Goal: Information Seeking & Learning: Learn about a topic

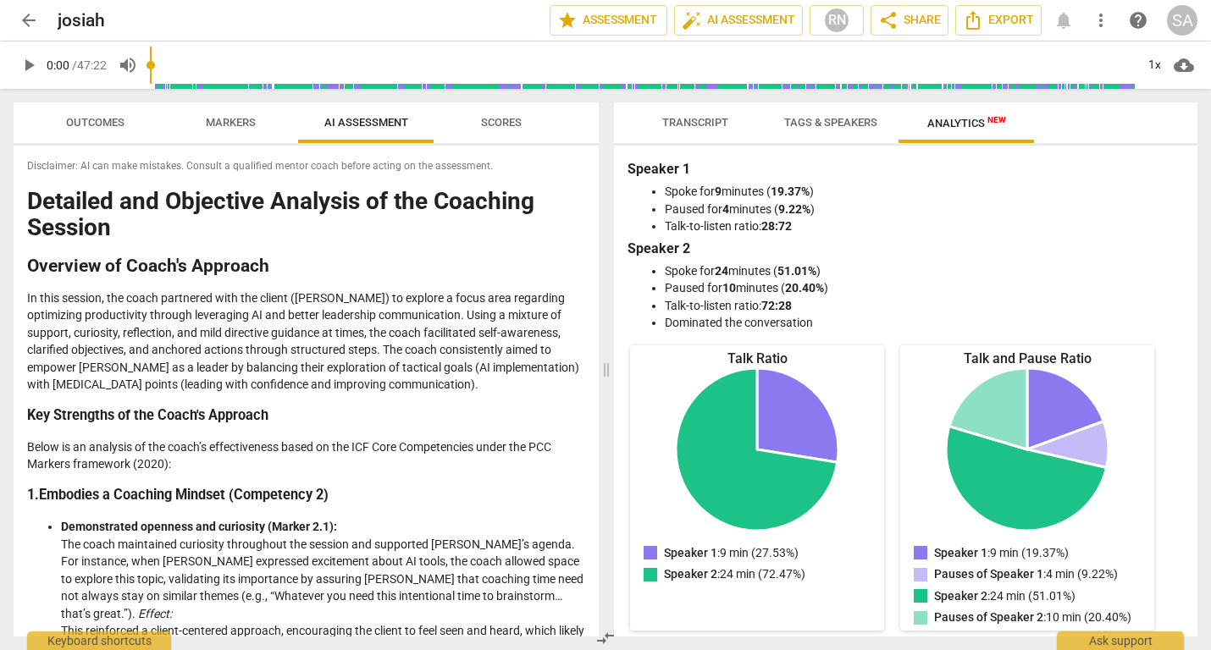
click at [697, 128] on span "Transcript" at bounding box center [695, 122] width 66 height 13
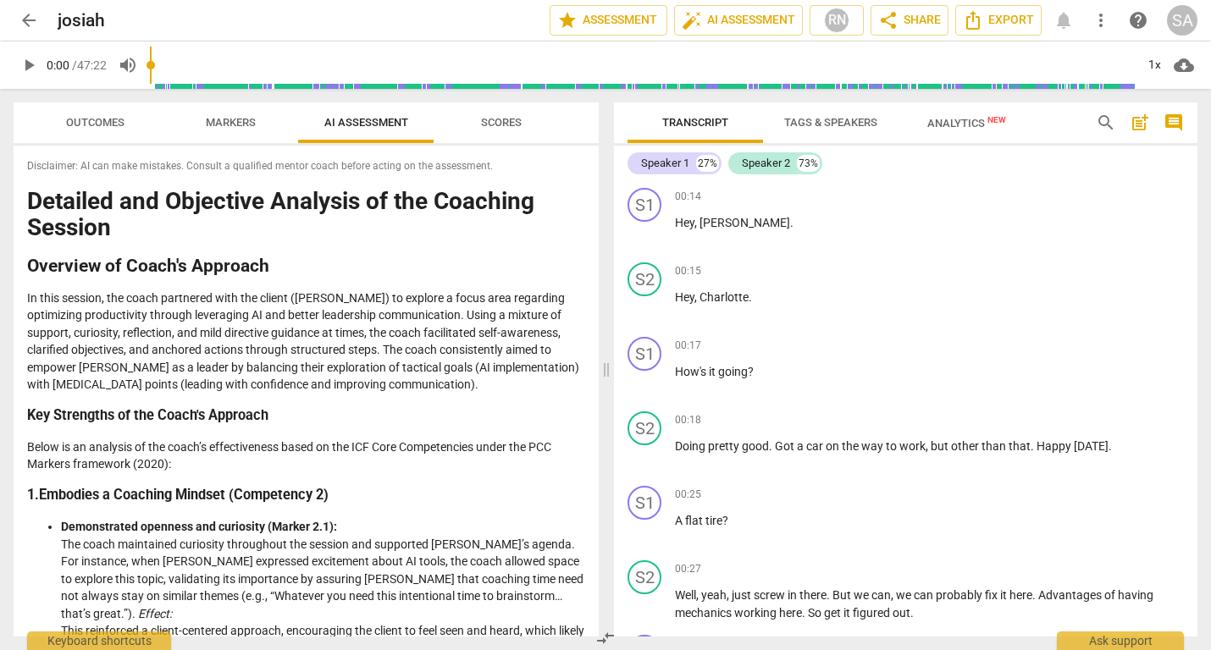
click at [1176, 25] on div "SA" at bounding box center [1182, 20] width 30 height 30
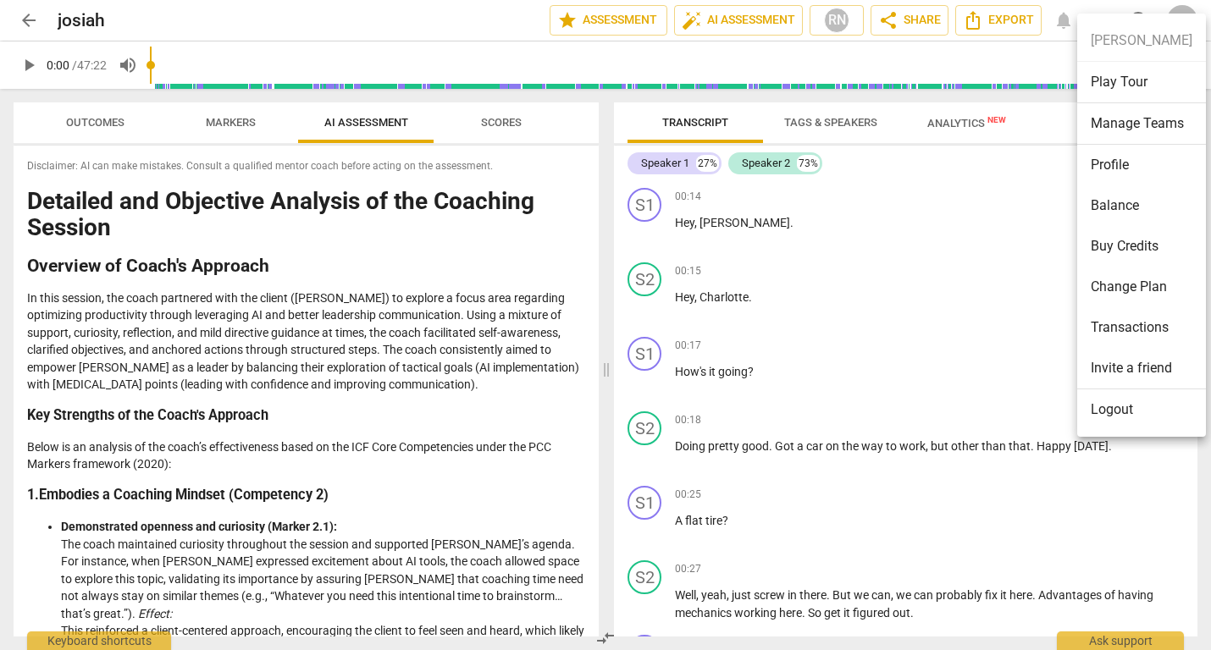
click at [32, 22] on div at bounding box center [605, 325] width 1211 height 650
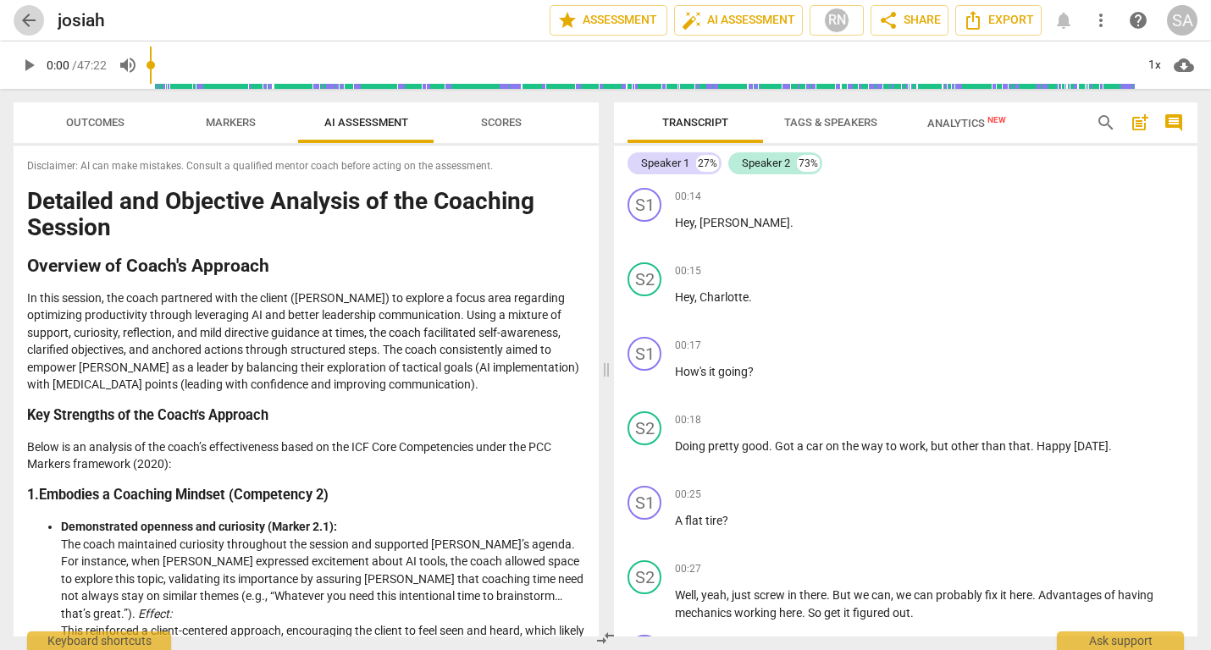
click at [30, 18] on span "arrow_back" at bounding box center [29, 20] width 20 height 20
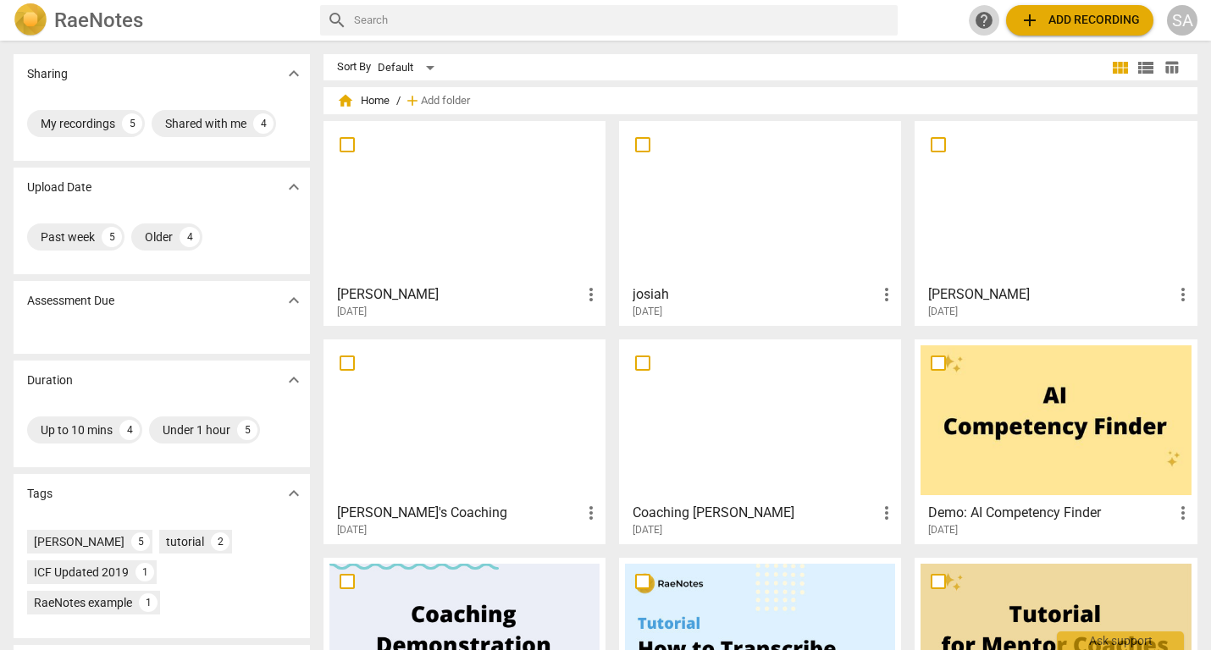
click at [987, 25] on span "help" at bounding box center [984, 20] width 20 height 20
click at [732, 393] on div at bounding box center [760, 421] width 270 height 150
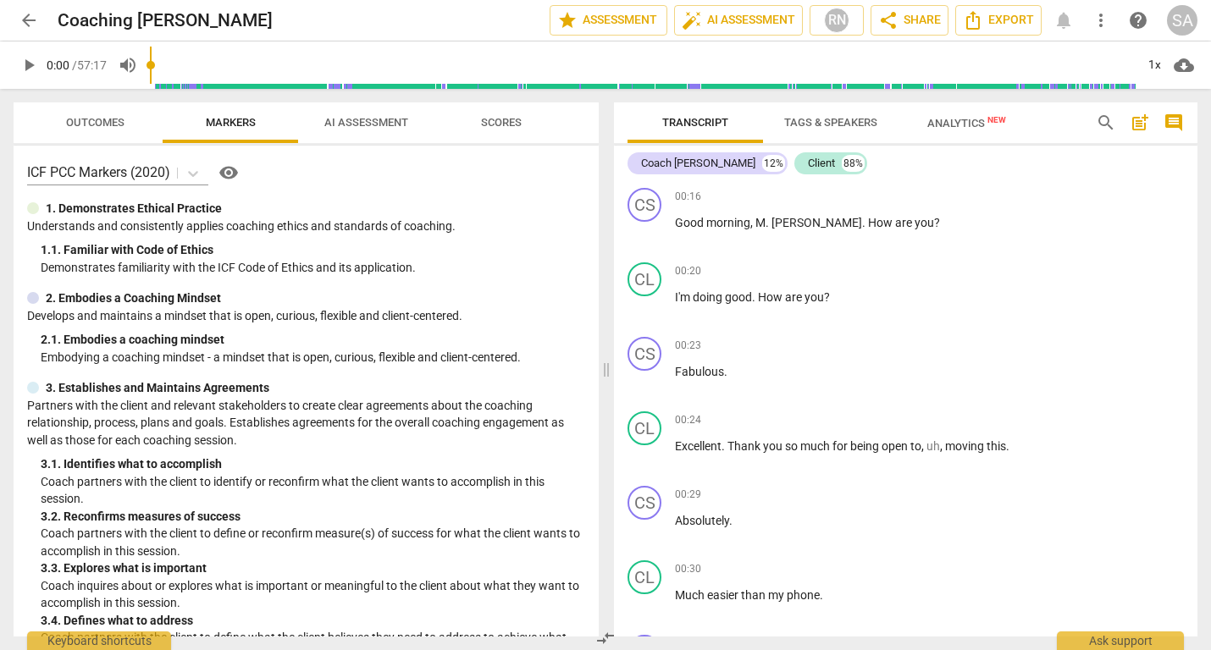
click at [368, 126] on span "AI Assessment" at bounding box center [366, 122] width 84 height 13
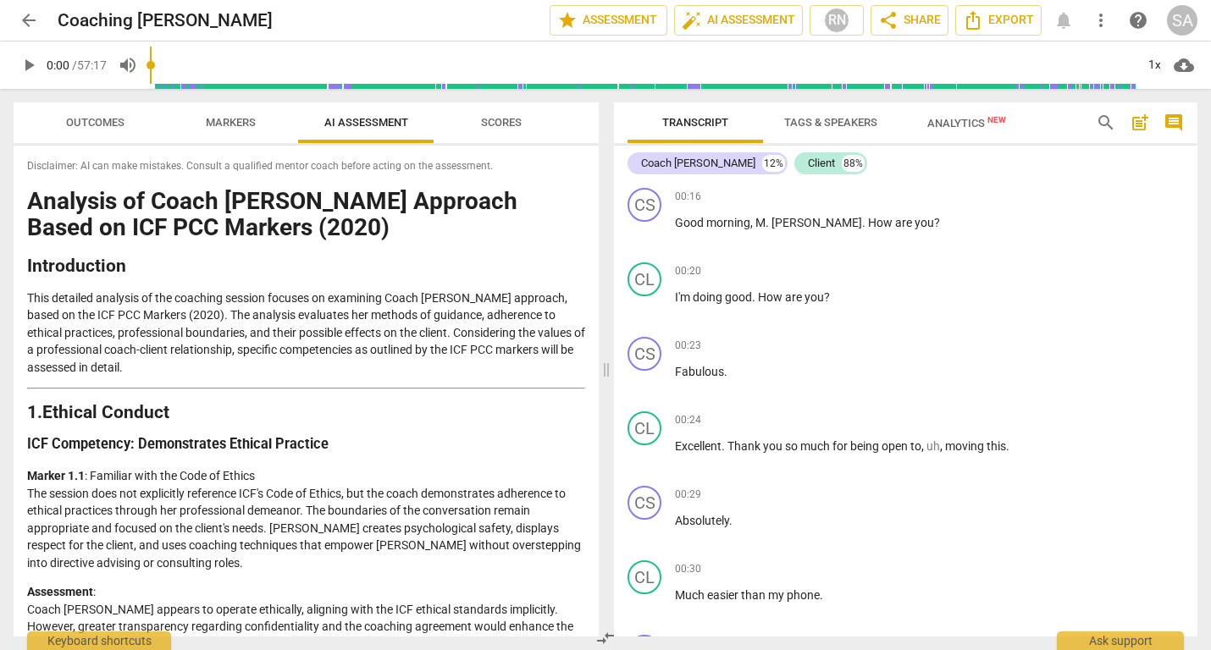
click at [100, 121] on span "Outcomes" at bounding box center [95, 122] width 58 height 13
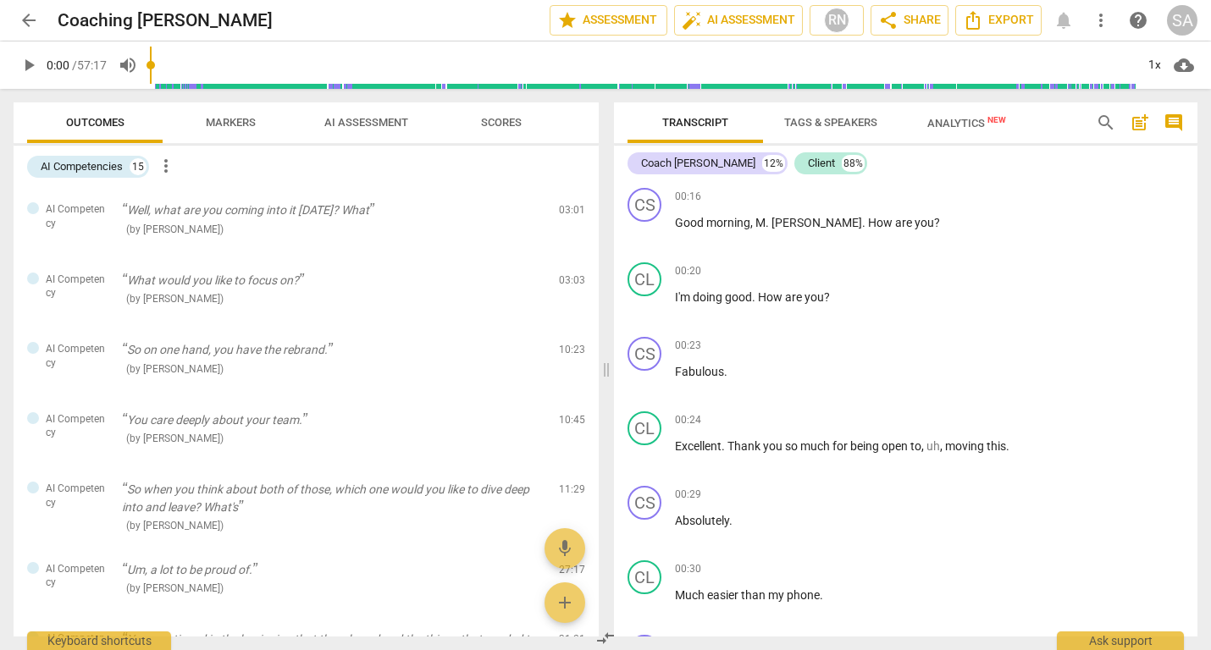
click at [229, 124] on span "Markers" at bounding box center [231, 122] width 50 height 13
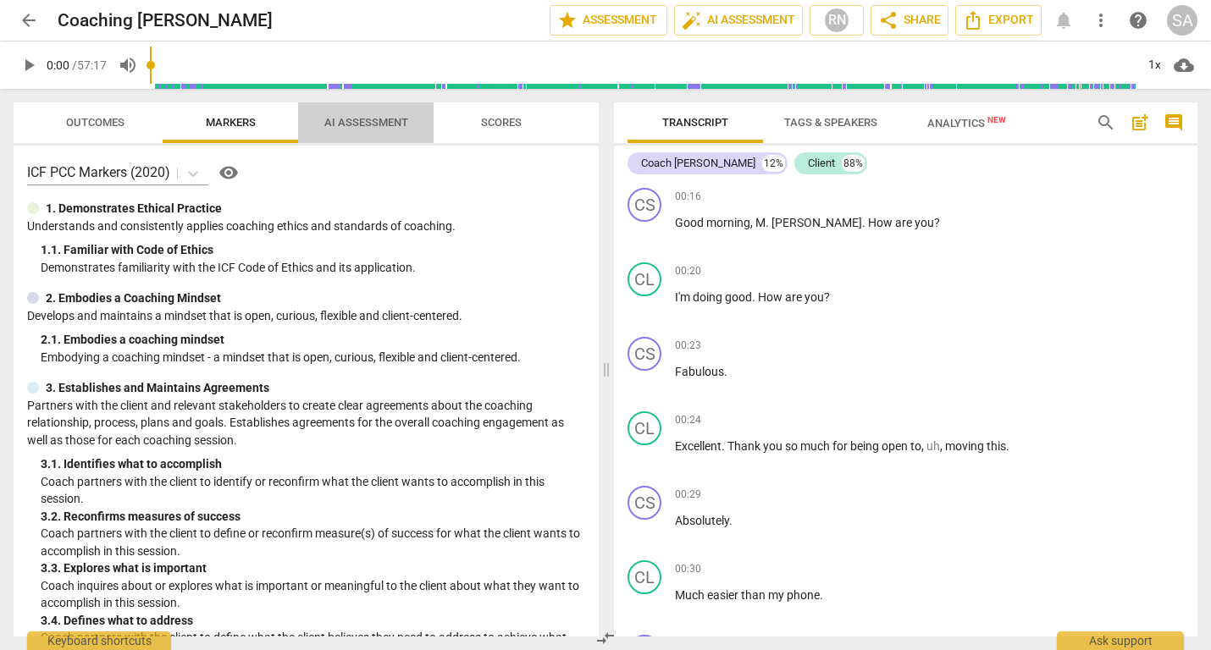
click at [379, 118] on span "AI Assessment" at bounding box center [366, 122] width 84 height 13
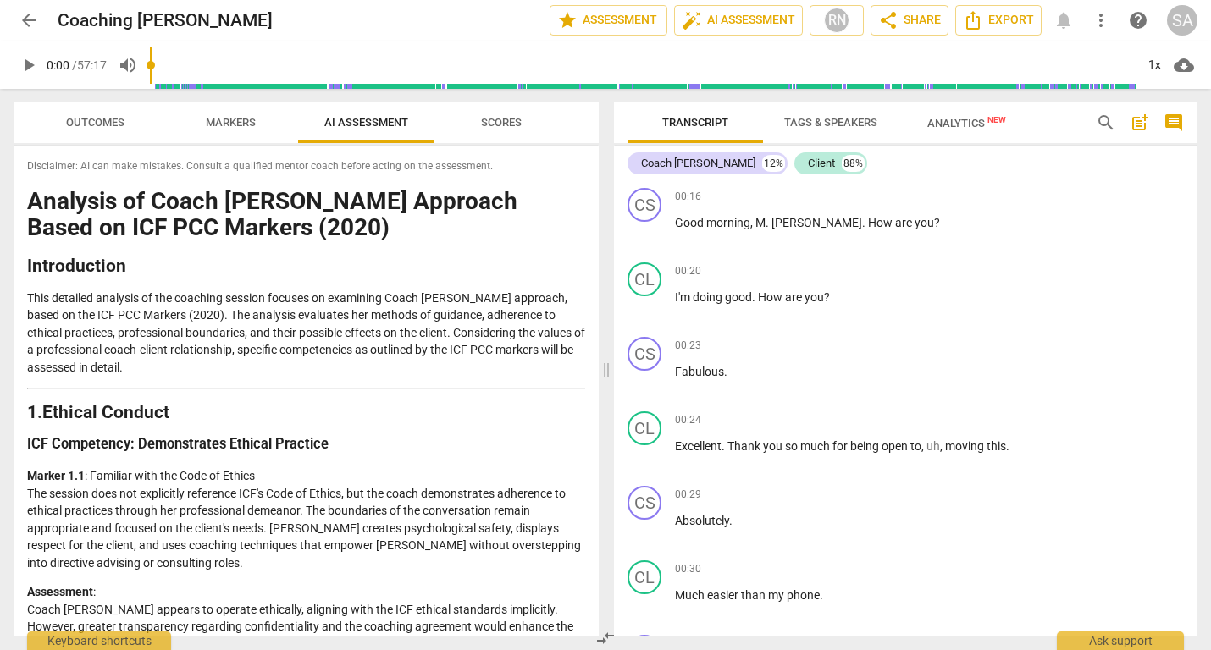
scroll to position [1, 0]
click at [32, 16] on span "arrow_back" at bounding box center [29, 20] width 20 height 20
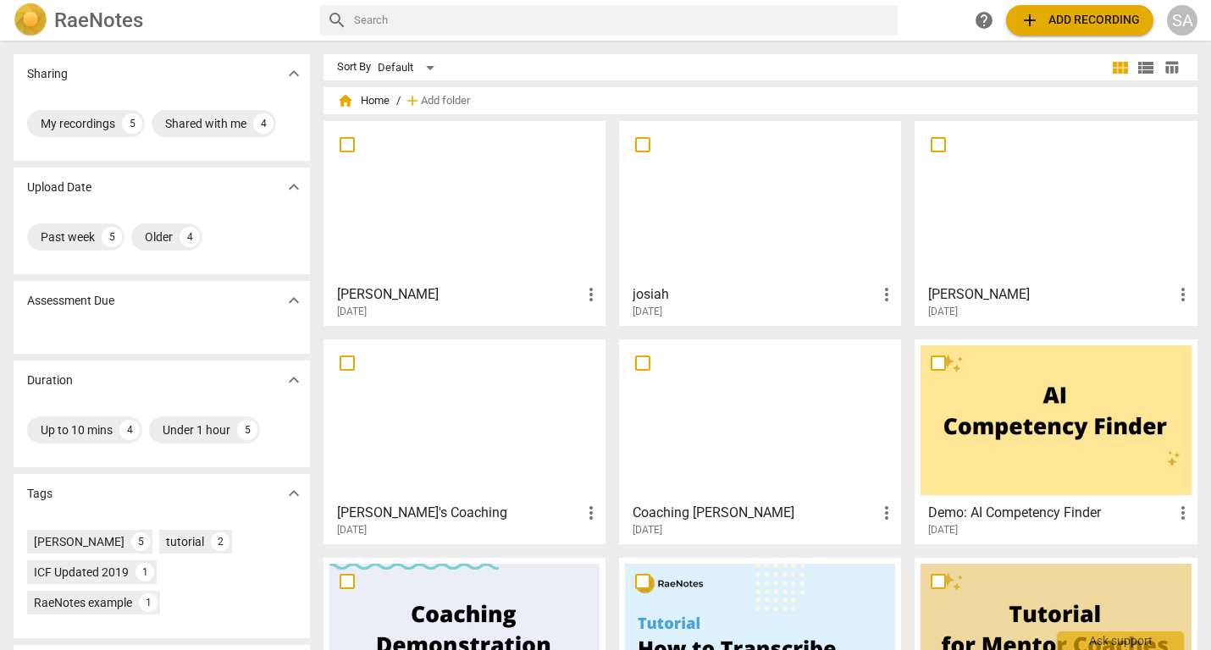
scroll to position [31, 0]
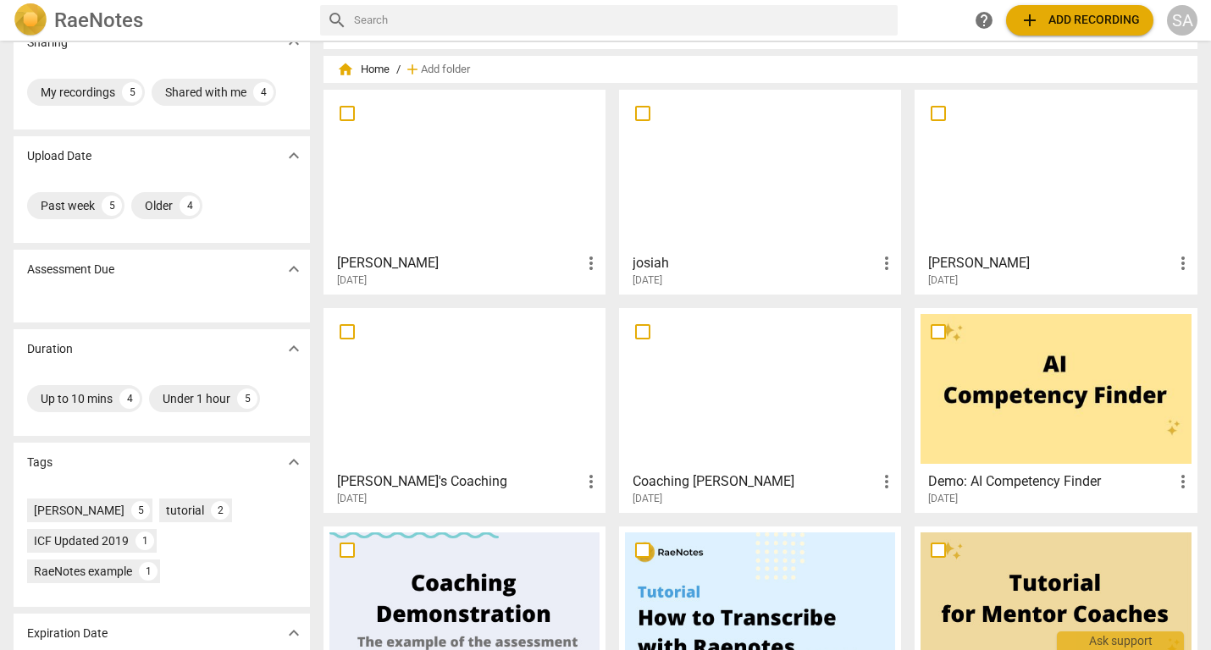
click at [754, 179] on div at bounding box center [760, 171] width 270 height 150
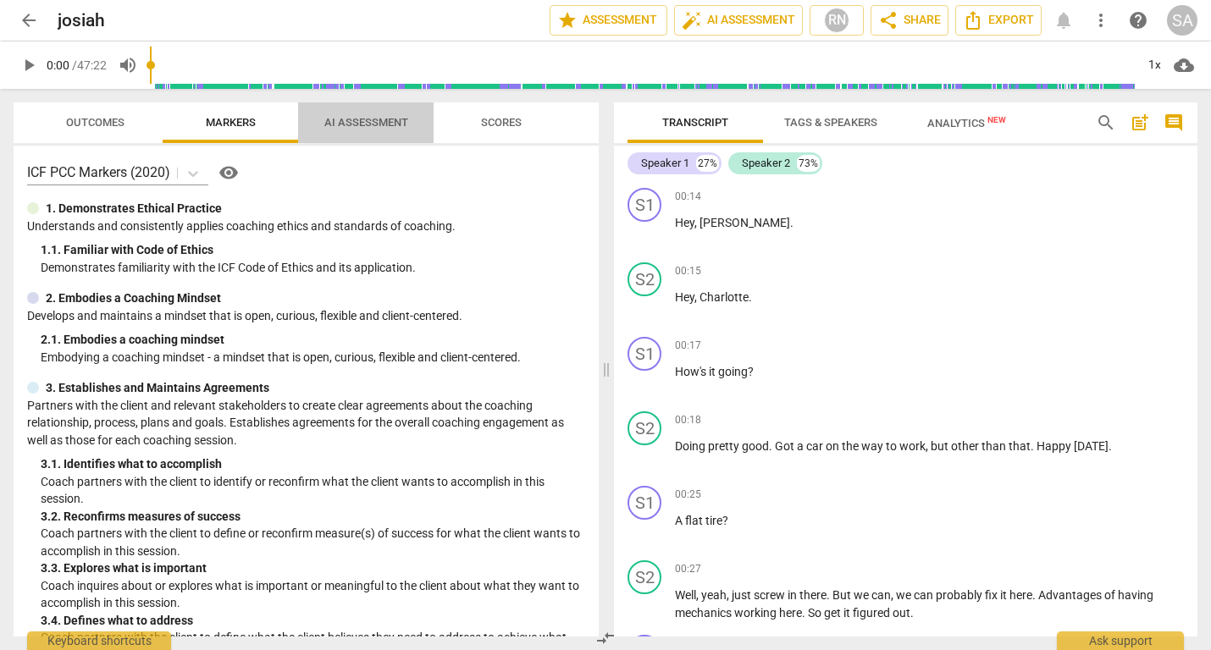
click at [373, 118] on span "AI Assessment" at bounding box center [366, 122] width 84 height 13
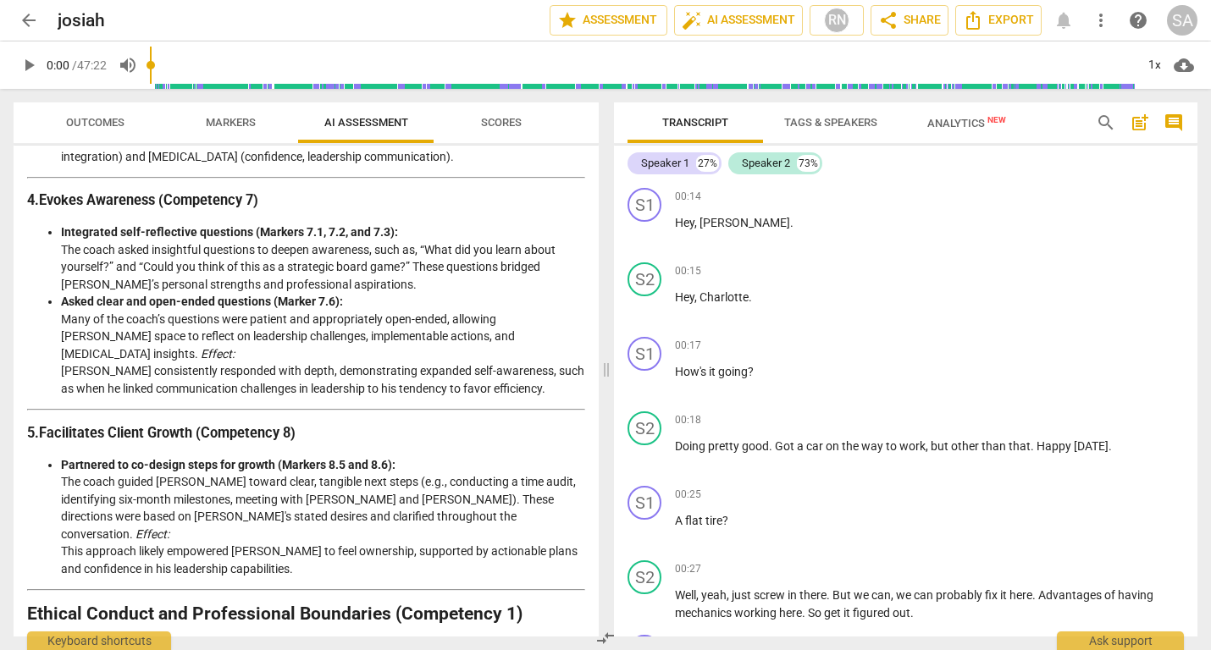
scroll to position [934, 0]
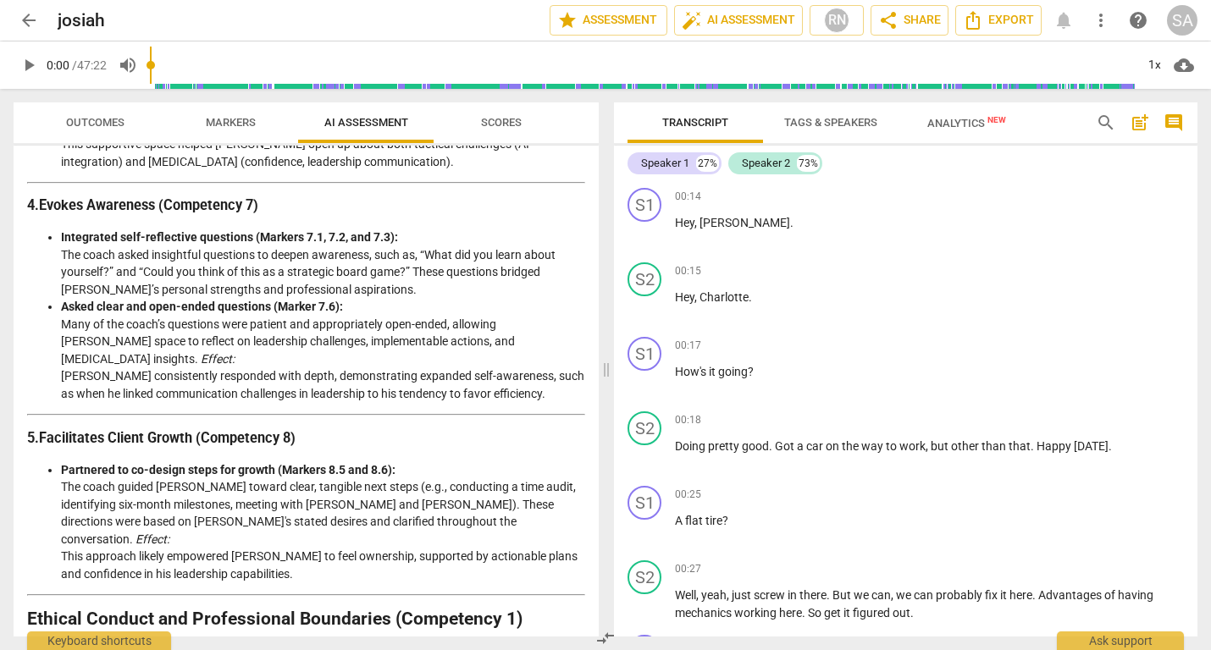
click at [33, 21] on span "arrow_back" at bounding box center [29, 20] width 20 height 20
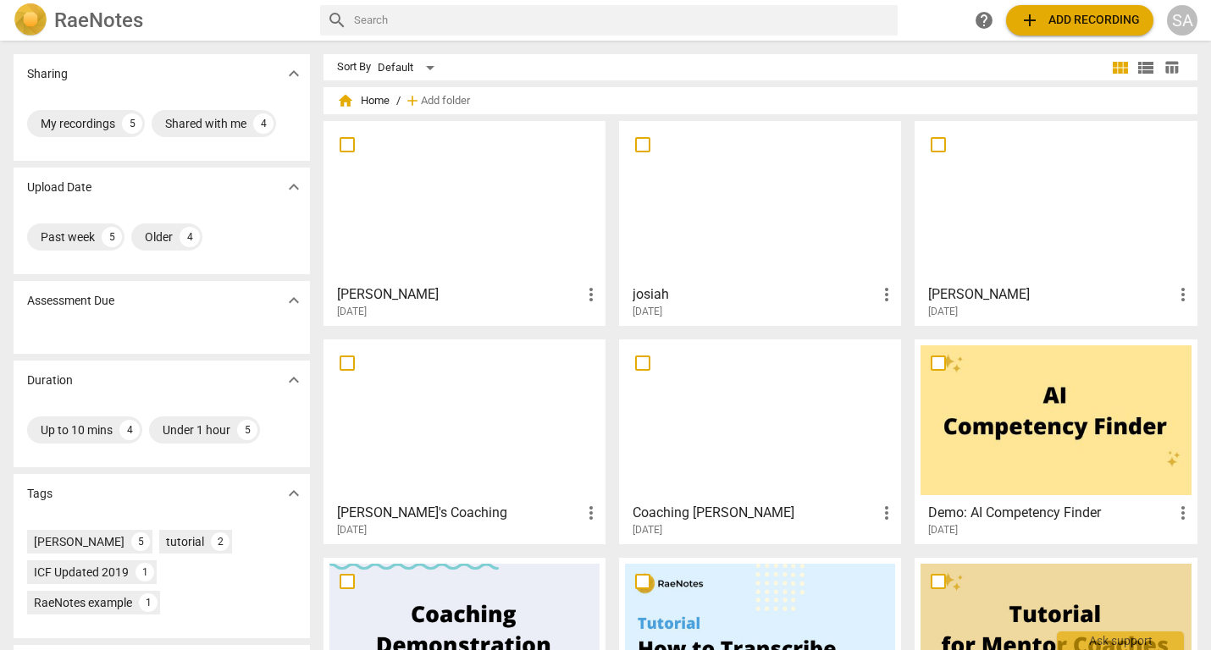
click at [995, 235] on div at bounding box center [1056, 202] width 270 height 150
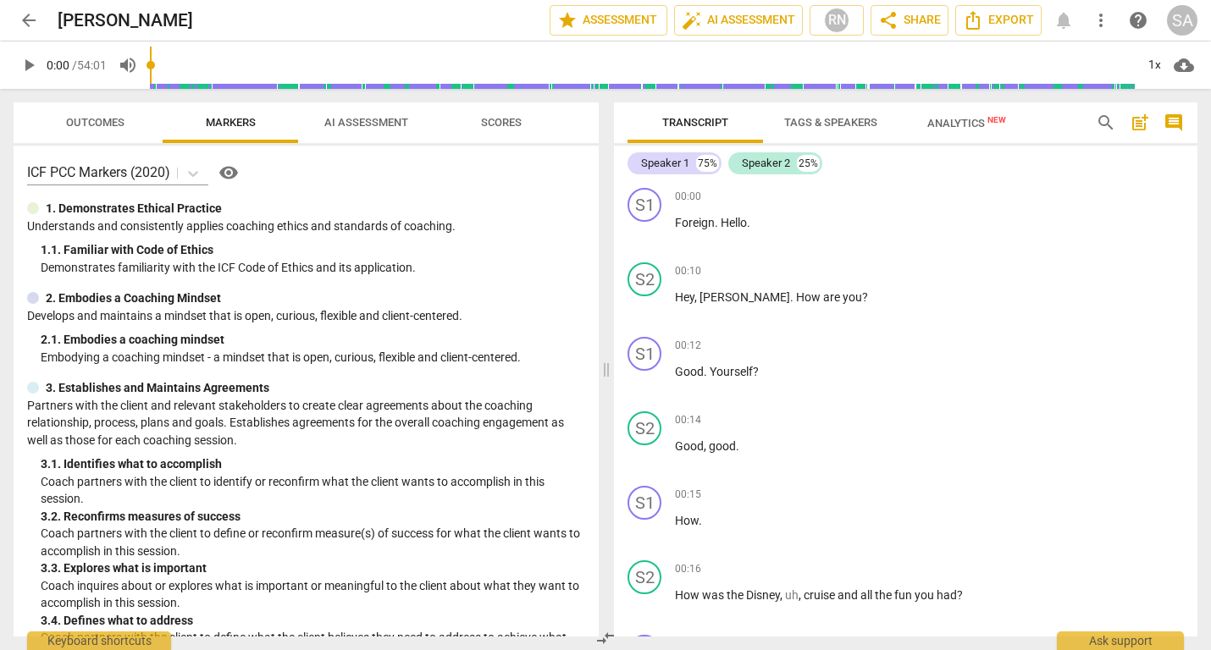
click at [381, 123] on span "AI Assessment" at bounding box center [366, 122] width 84 height 13
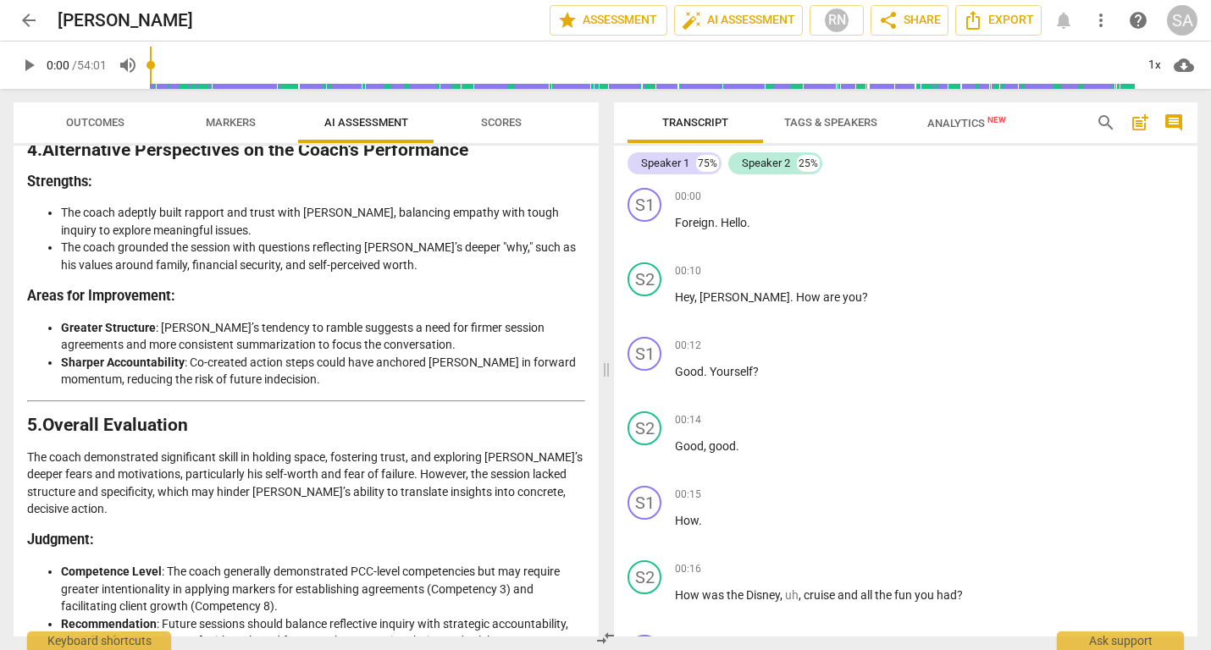
scroll to position [2417, 0]
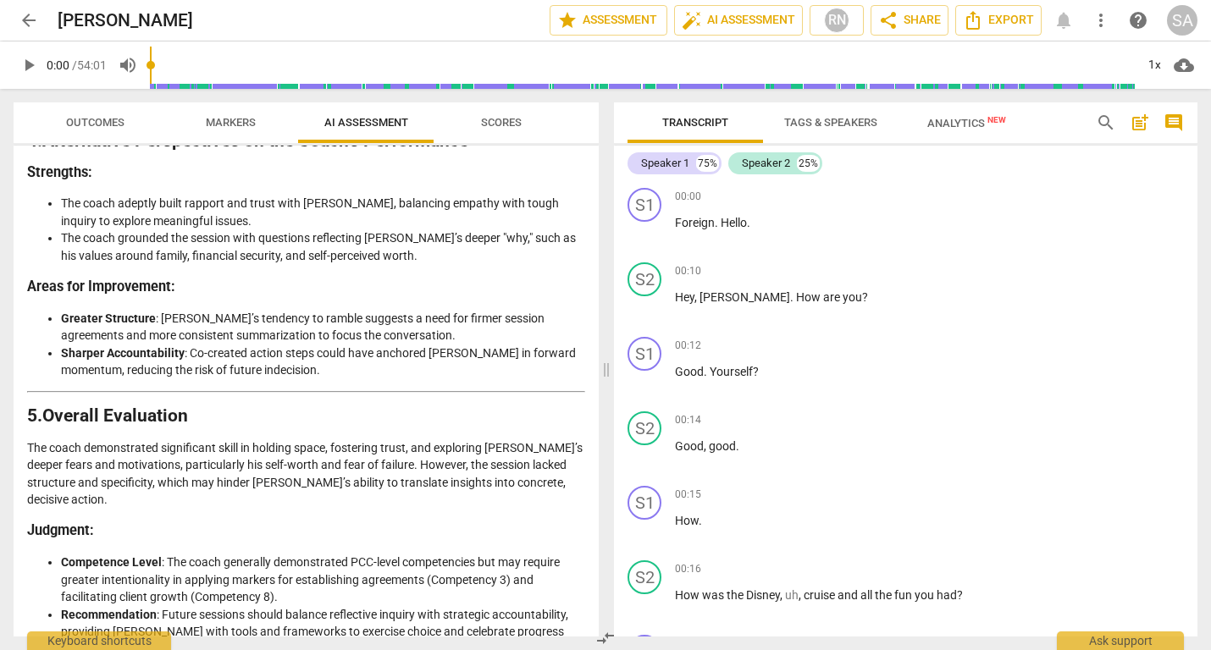
click at [511, 121] on span "Scores" at bounding box center [501, 122] width 41 height 13
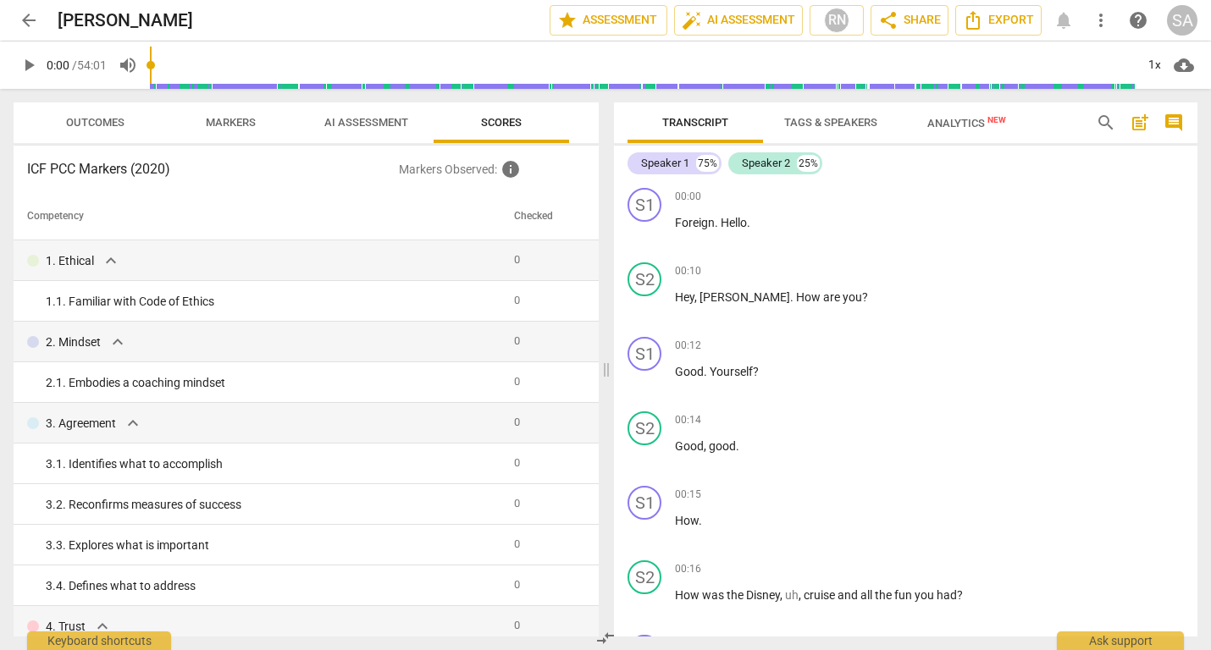
click at [33, 22] on span "arrow_back" at bounding box center [29, 20] width 20 height 20
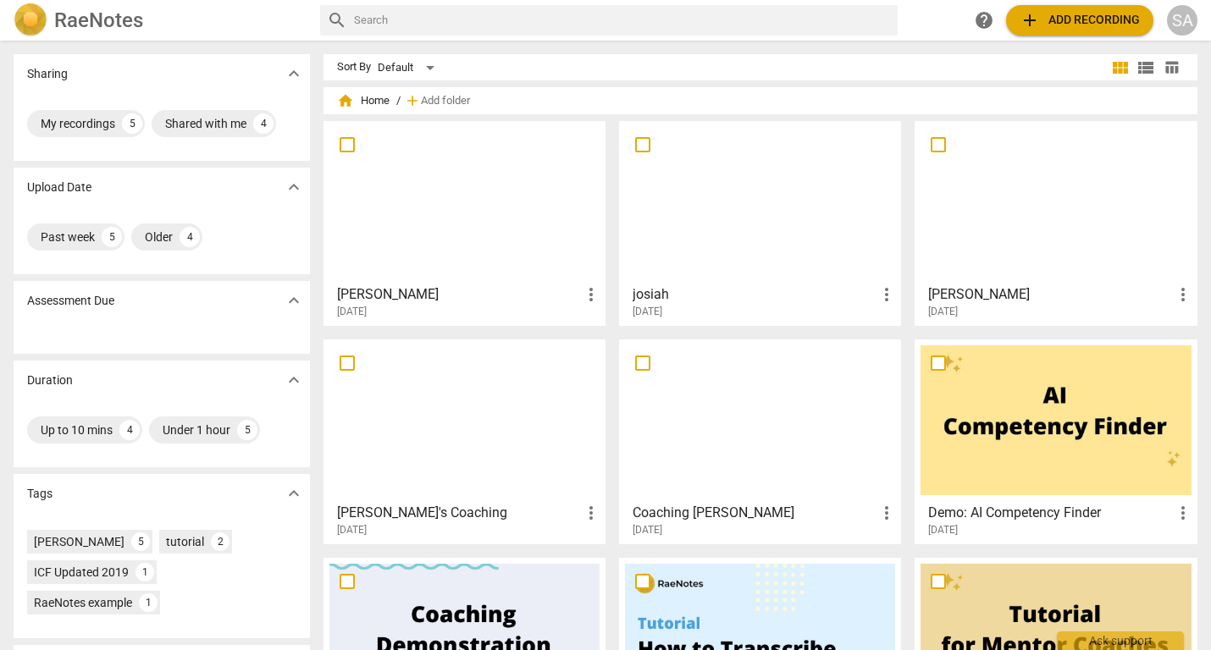
click at [763, 221] on div at bounding box center [760, 202] width 270 height 150
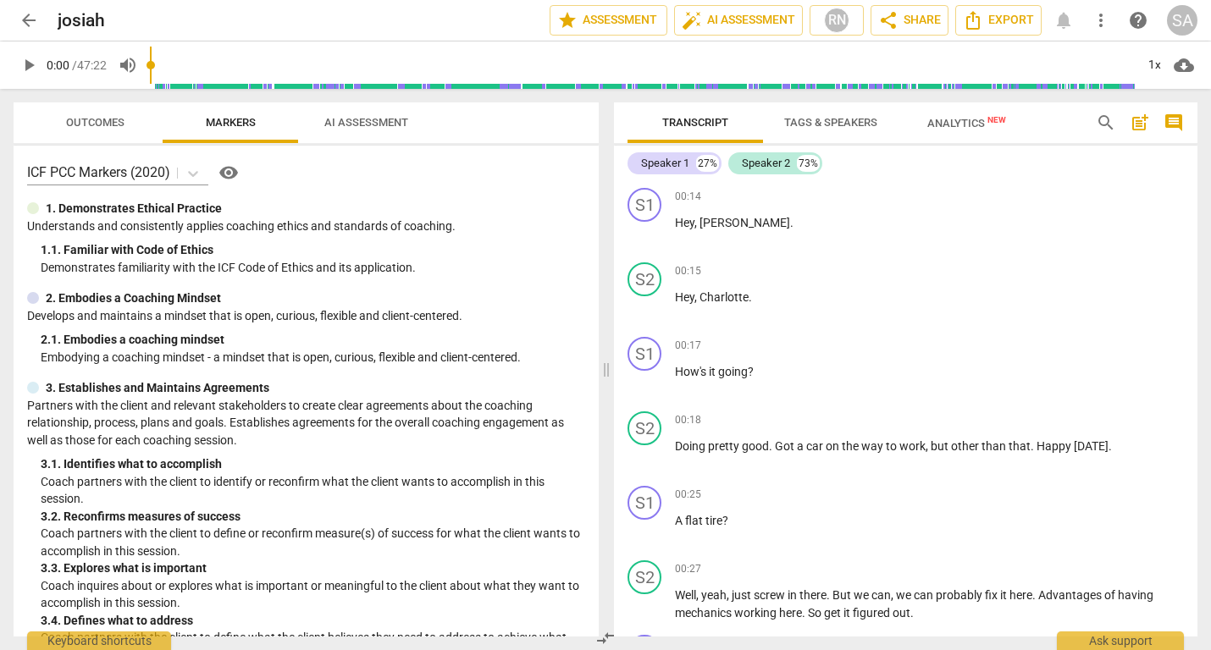
click at [225, 125] on span "Markers" at bounding box center [231, 122] width 50 height 13
click at [349, 121] on span "AI Assessment" at bounding box center [366, 122] width 84 height 13
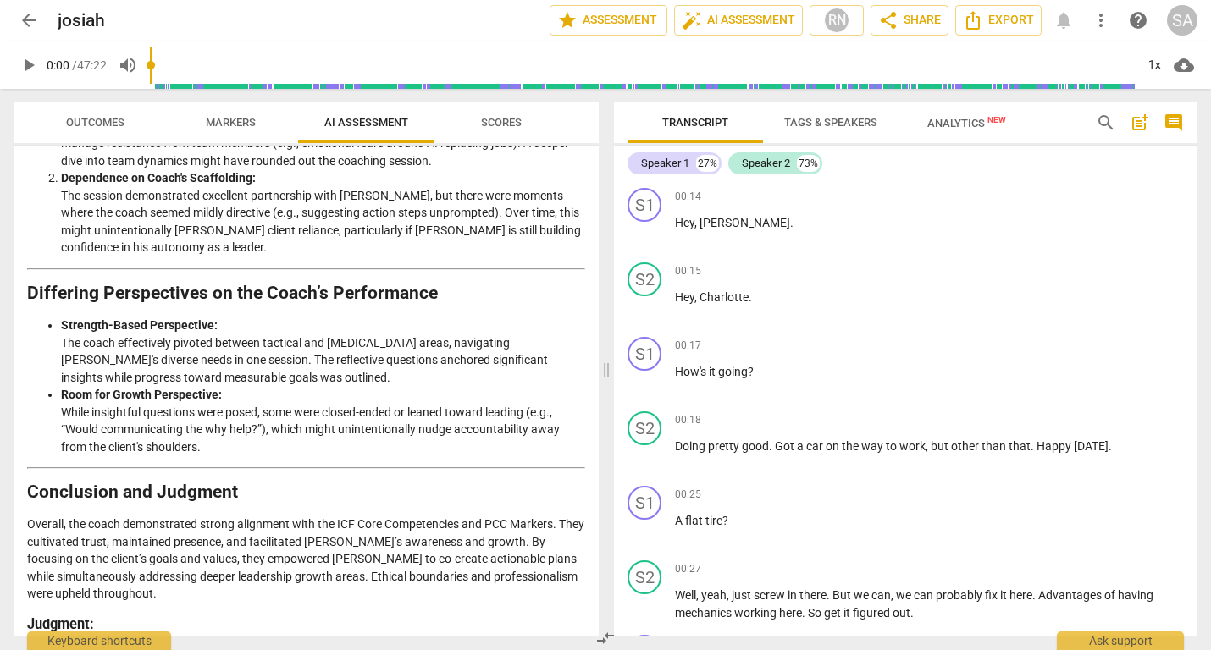
scroll to position [2010, 0]
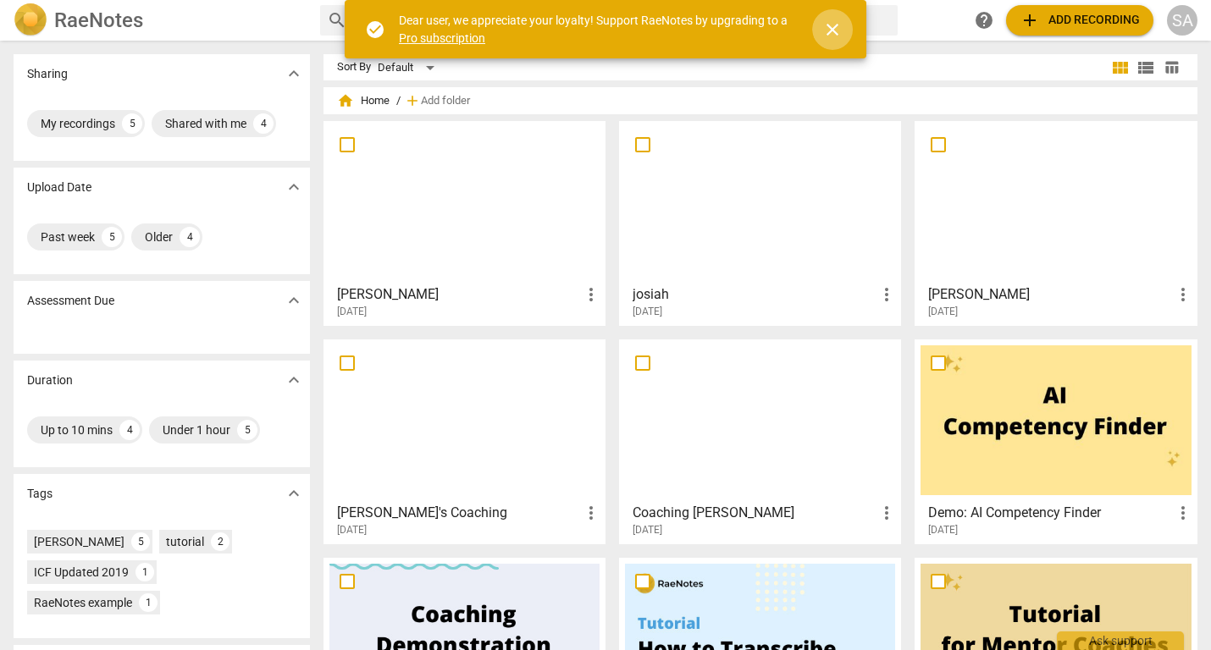
click at [832, 32] on span "close" at bounding box center [832, 29] width 20 height 20
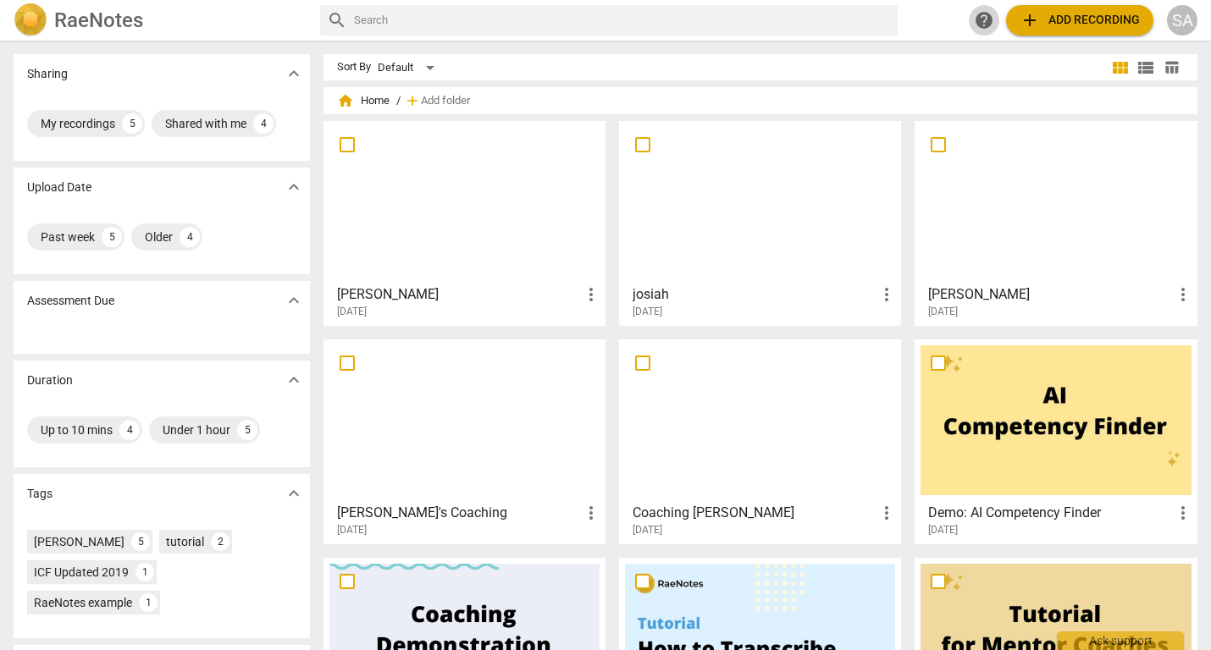
click at [980, 21] on span "help" at bounding box center [984, 20] width 20 height 20
